Goal: Task Accomplishment & Management: Manage account settings

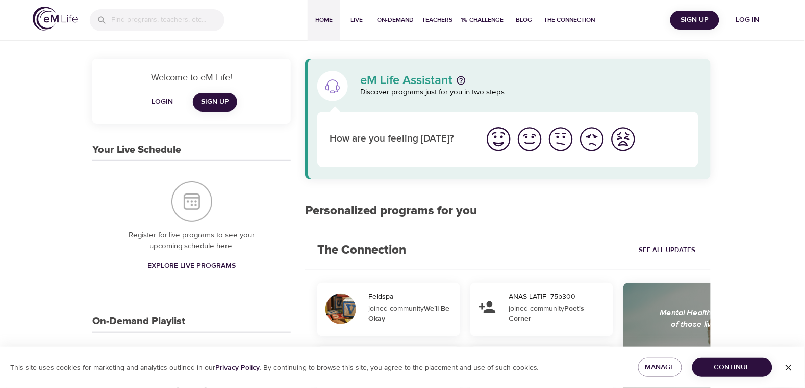
click at [628, 180] on div "eM Life Assistant Discover programs just for you in two steps How are you feeli…" at bounding box center [508, 128] width 422 height 139
click at [743, 16] on span "Log in" at bounding box center [747, 20] width 41 height 13
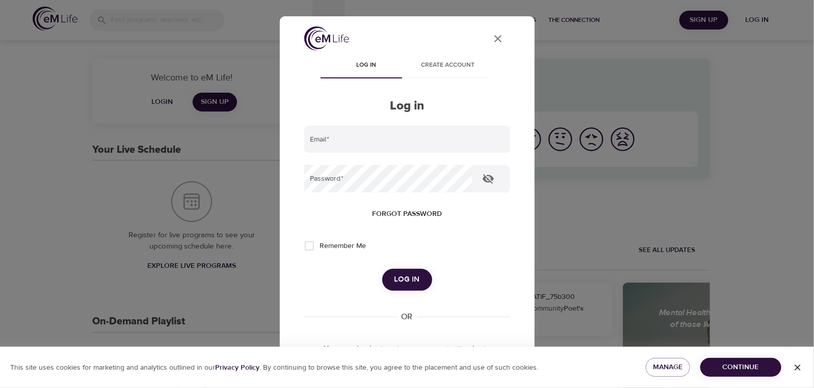
type input "[EMAIL_ADDRESS][DOMAIN_NAME]"
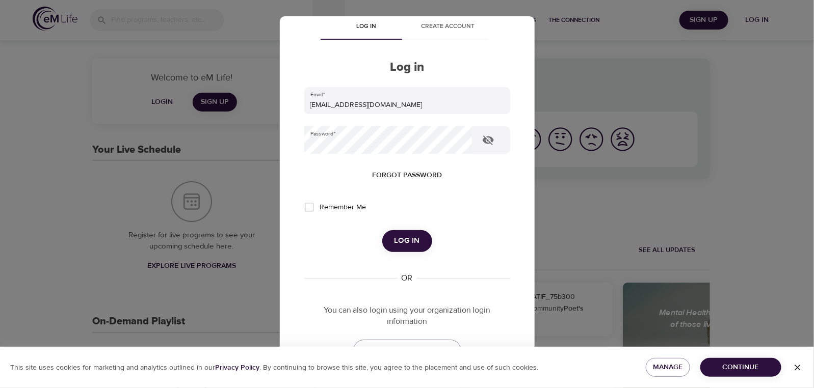
scroll to position [105, 0]
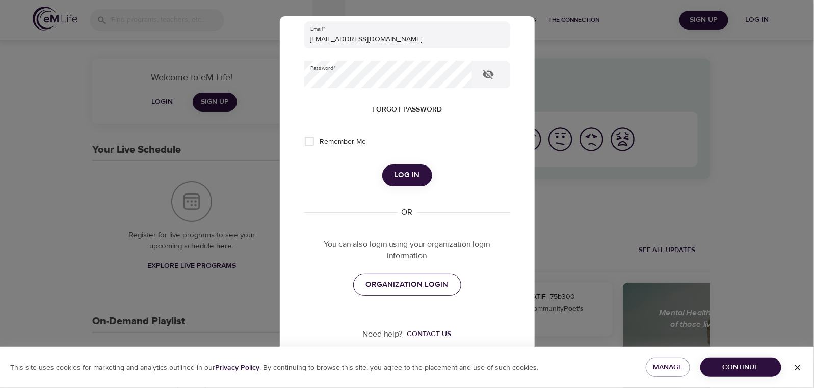
click at [412, 287] on span "ORGANIZATION LOGIN" at bounding box center [407, 284] width 83 height 13
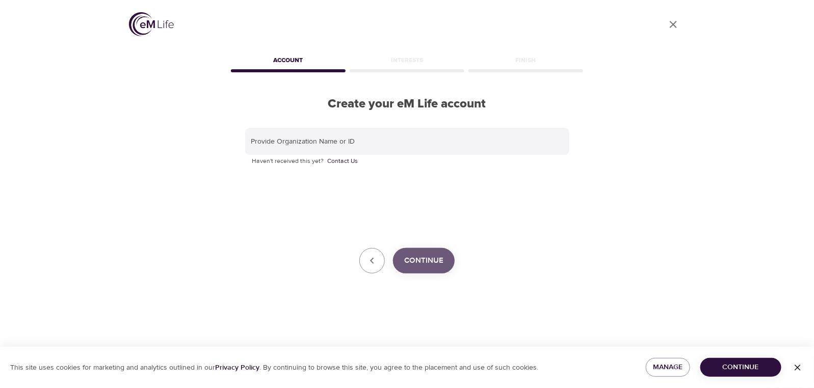
click at [450, 255] on button "Continue" at bounding box center [424, 260] width 62 height 25
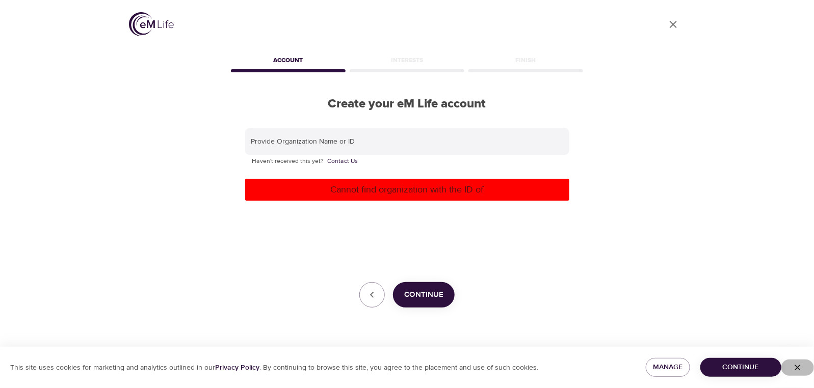
click at [794, 368] on icon "button" at bounding box center [798, 368] width 10 height 10
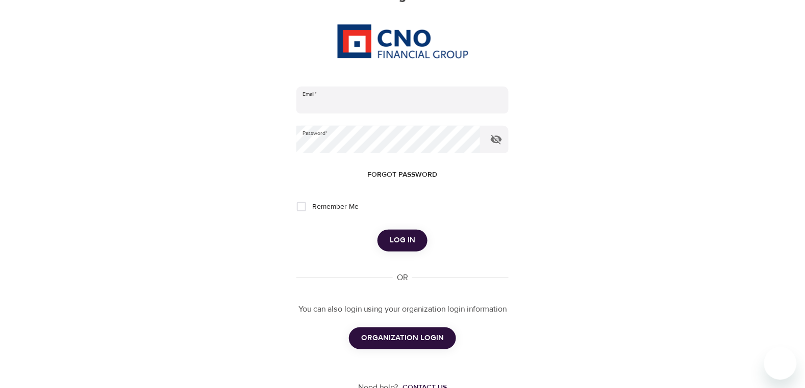
scroll to position [133, 0]
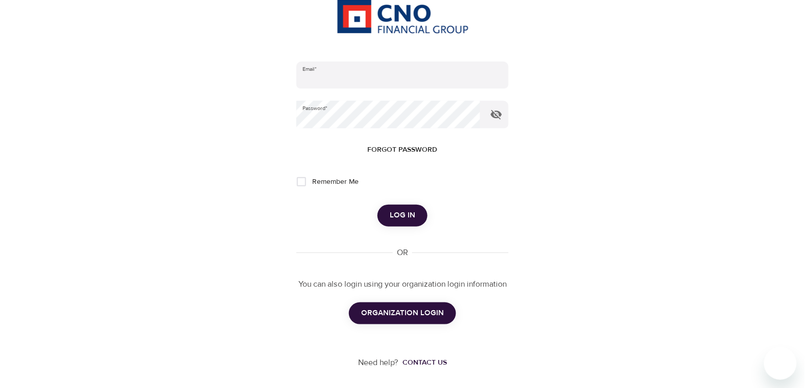
type input "[EMAIL_ADDRESS][DOMAIN_NAME]"
click at [419, 315] on span "ORGANIZATION LOGIN" at bounding box center [402, 313] width 83 height 13
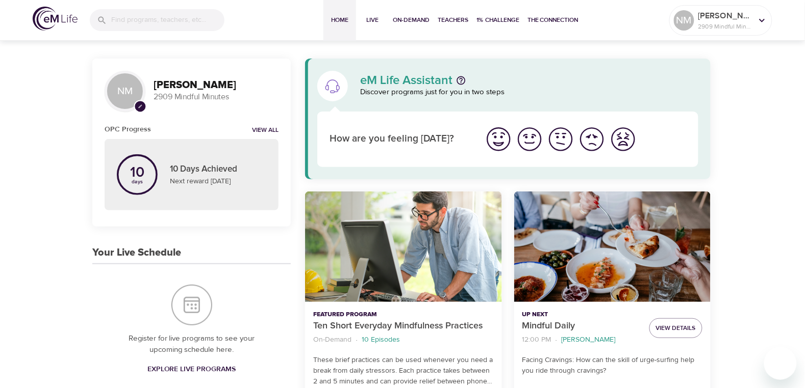
scroll to position [64, 0]
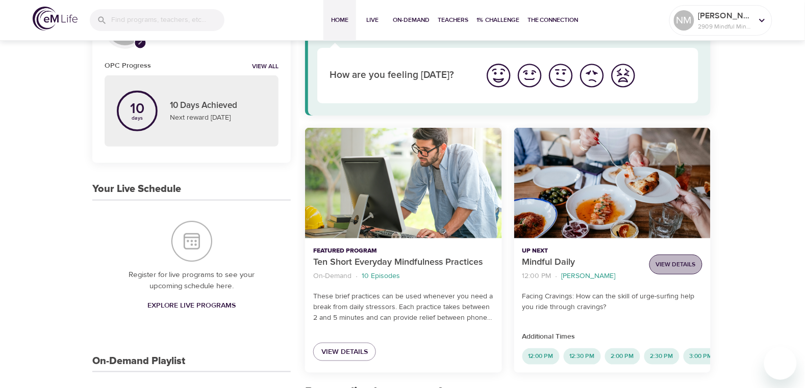
click at [668, 260] on span "View Details" at bounding box center [676, 265] width 40 height 11
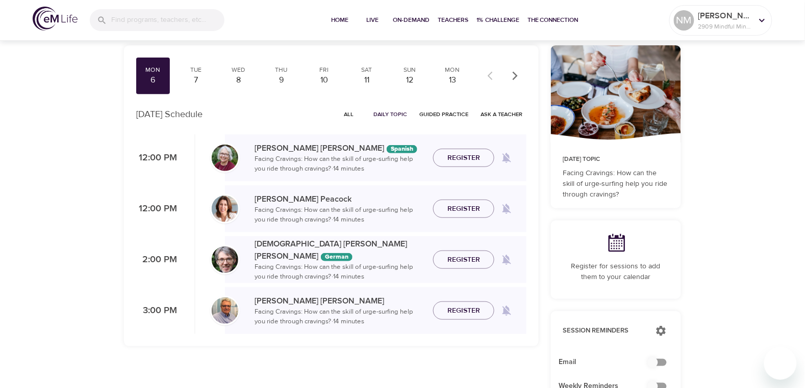
checkbox input "true"
click at [350, 115] on span "All" at bounding box center [348, 115] width 24 height 10
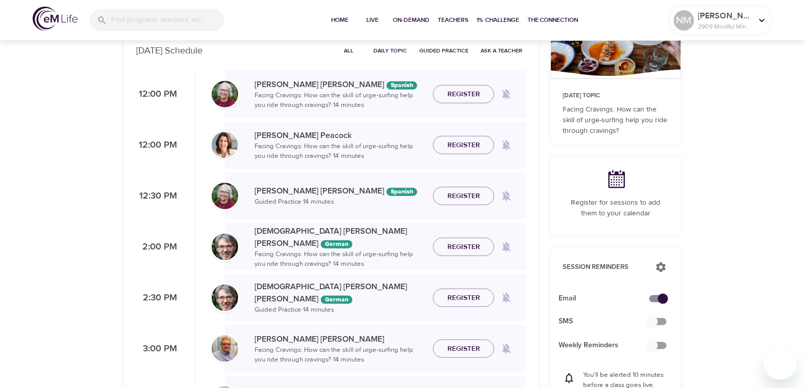
scroll to position [64, 0]
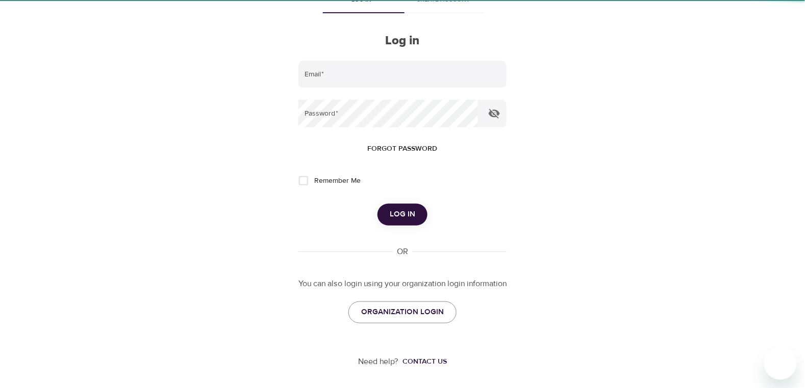
scroll to position [38, 0]
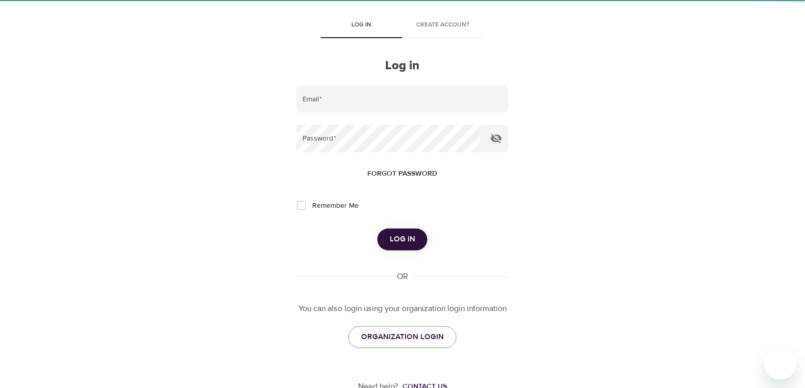
type input "[EMAIL_ADDRESS][DOMAIN_NAME]"
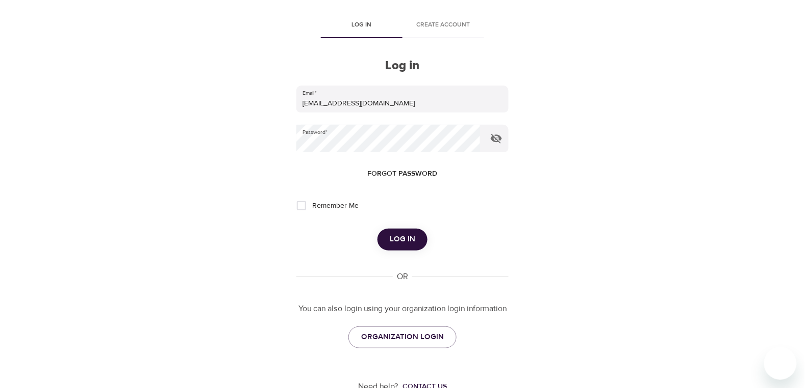
click at [676, 169] on div "User Profile Log in Create account Log in Email   * [EMAIL_ADDRESS][DOMAIN_NAME…" at bounding box center [402, 156] width 581 height 388
